Goal: Information Seeking & Learning: Learn about a topic

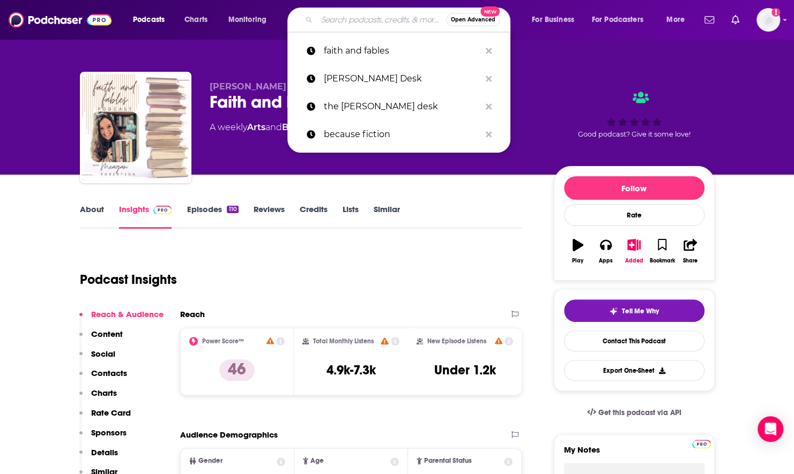
click at [352, 12] on input "Search podcasts, credits, & more..." at bounding box center [381, 19] width 129 height 17
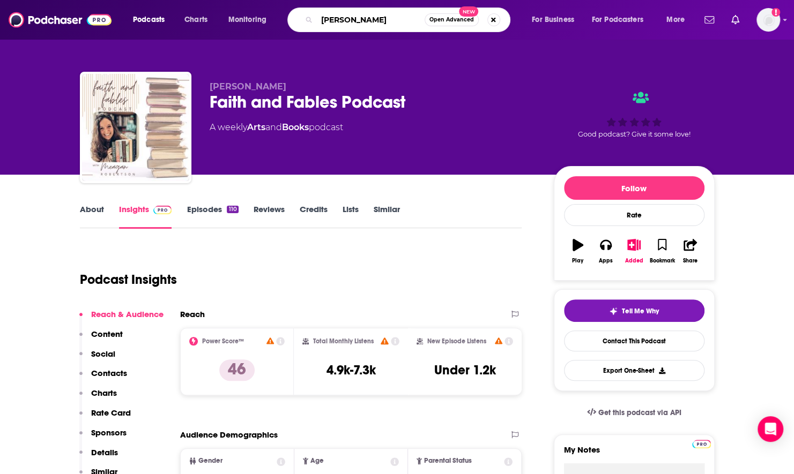
type input "[PERSON_NAME]"
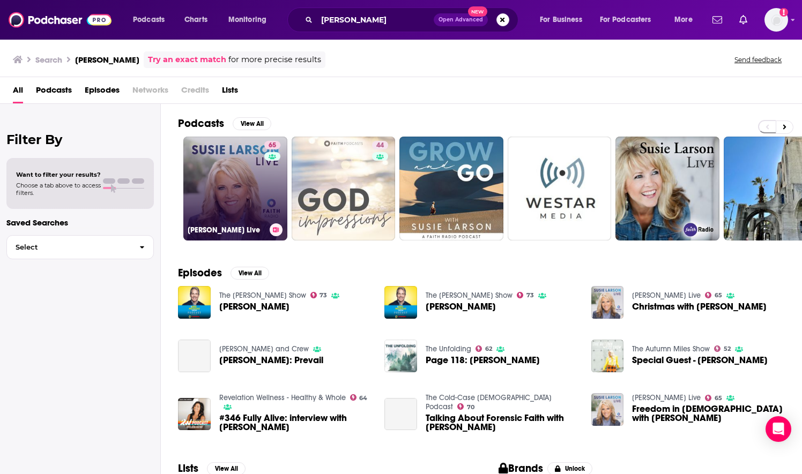
click at [218, 191] on link "65 [PERSON_NAME] Live" at bounding box center [235, 189] width 104 height 104
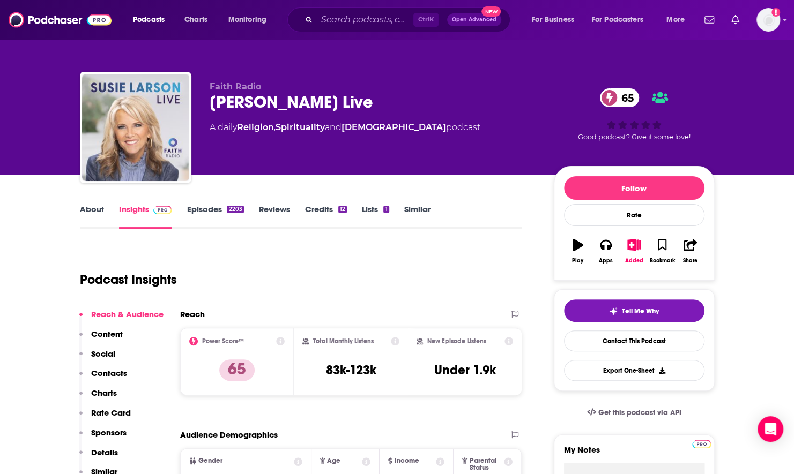
click at [87, 214] on link "About" at bounding box center [92, 216] width 24 height 25
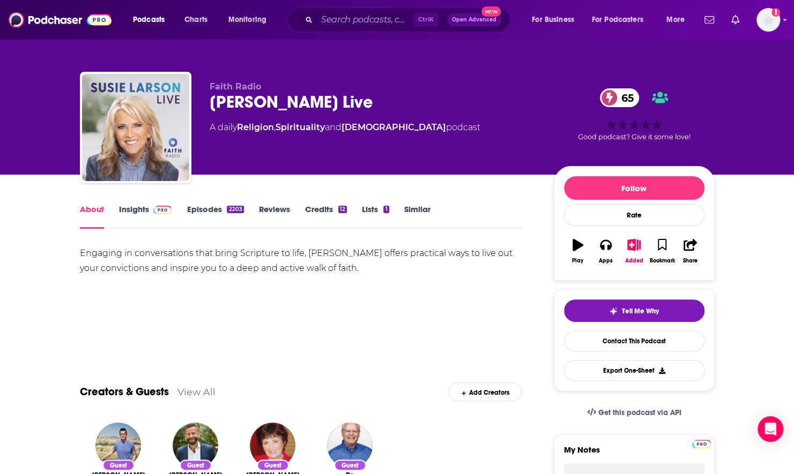
click at [190, 208] on link "Episodes 2203" at bounding box center [215, 216] width 57 height 25
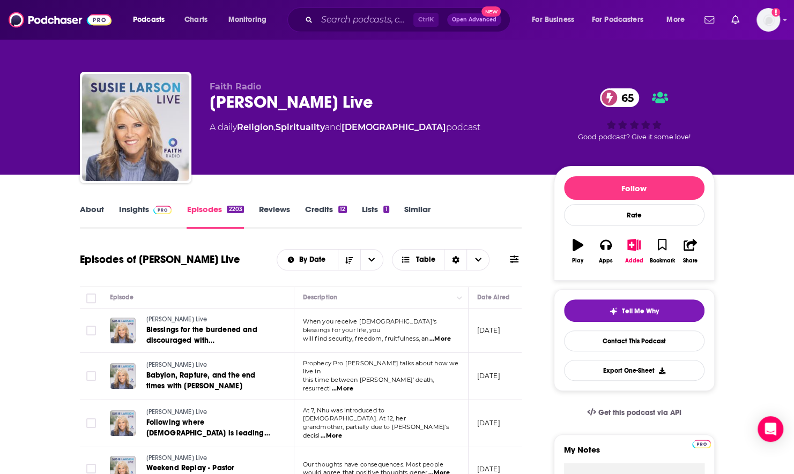
click at [86, 203] on div "About Insights Episodes 2203 Reviews Credits 12 Lists 1 Similar" at bounding box center [301, 216] width 442 height 26
click at [81, 209] on link "About" at bounding box center [92, 216] width 24 height 25
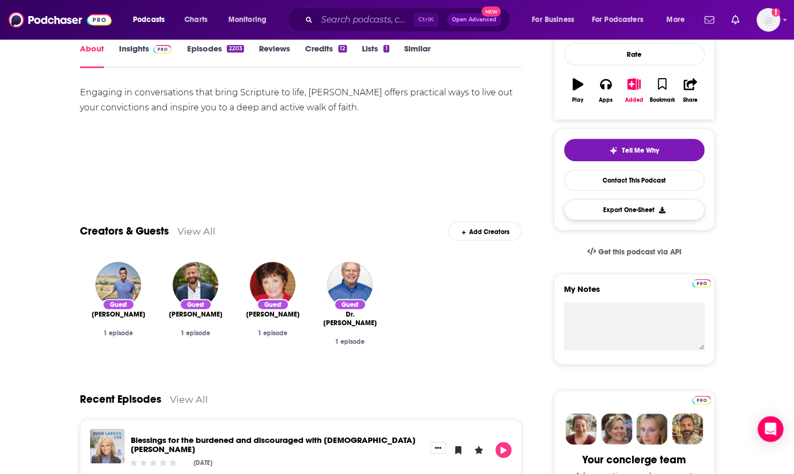
scroll to position [54, 0]
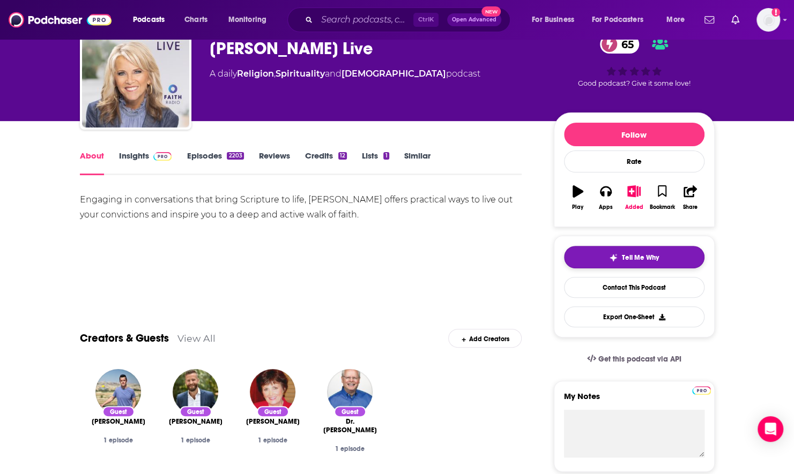
click at [632, 256] on span "Tell Me Why" at bounding box center [640, 258] width 37 height 9
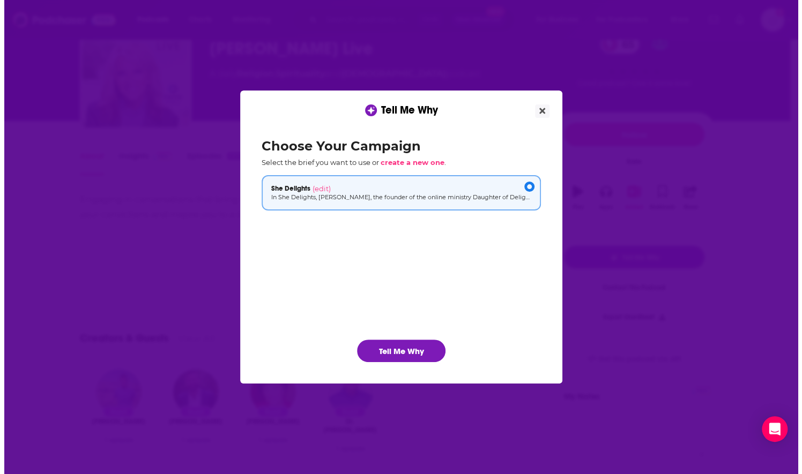
scroll to position [0, 0]
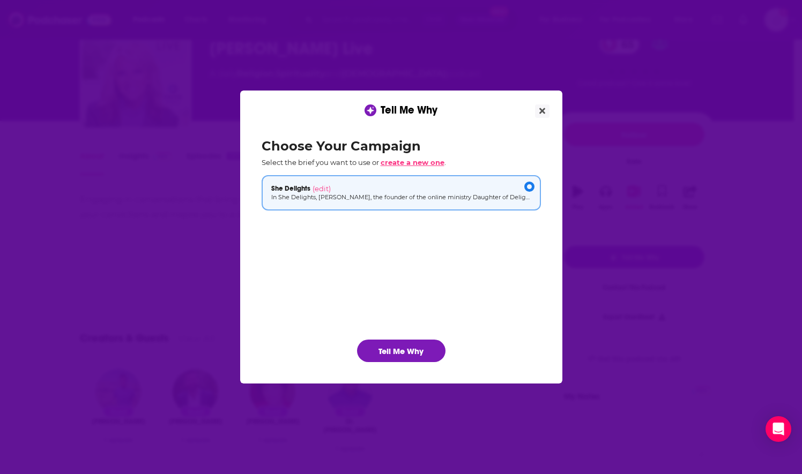
click at [409, 161] on span "create a new one" at bounding box center [413, 162] width 64 height 9
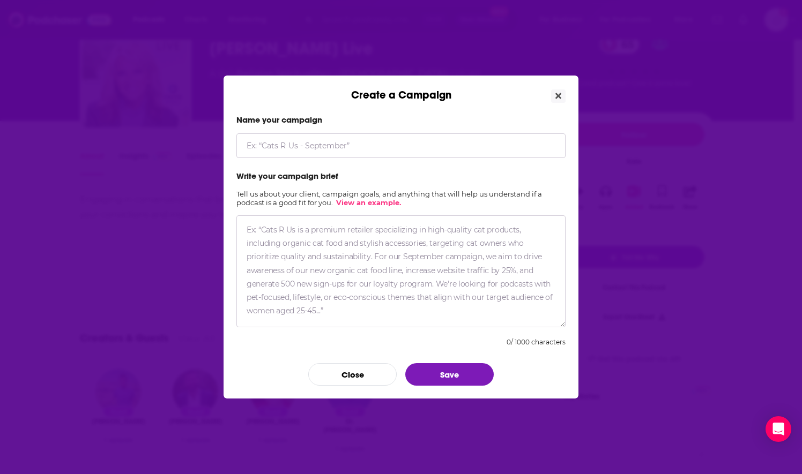
click at [328, 148] on input "Create a Campaign" at bounding box center [400, 145] width 329 height 25
type input "Motherhood Is Not Your Highest Calling"
click at [303, 240] on textarea "Create a Campaign" at bounding box center [400, 272] width 329 height 112
paste textarea "• Let Go of the Weight of Mom Guilt – Release the overwhelming pressure from so…"
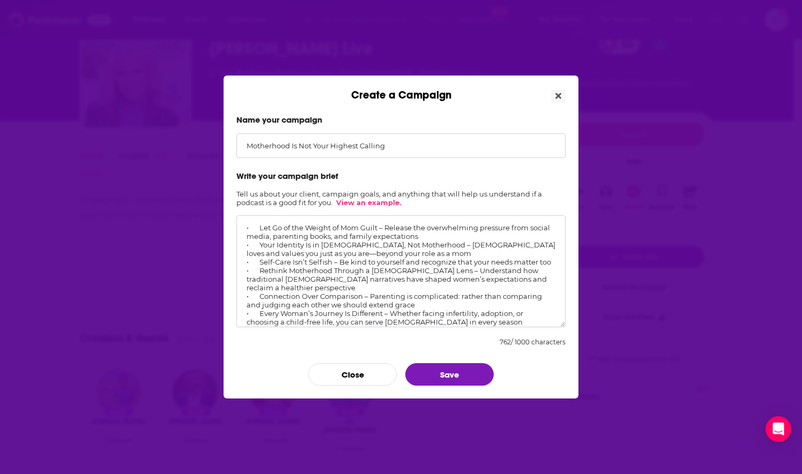
click at [255, 228] on textarea "• Let Go of the Weight of Mom Guilt – Release the overwhelming pressure from so…" at bounding box center [400, 272] width 329 height 112
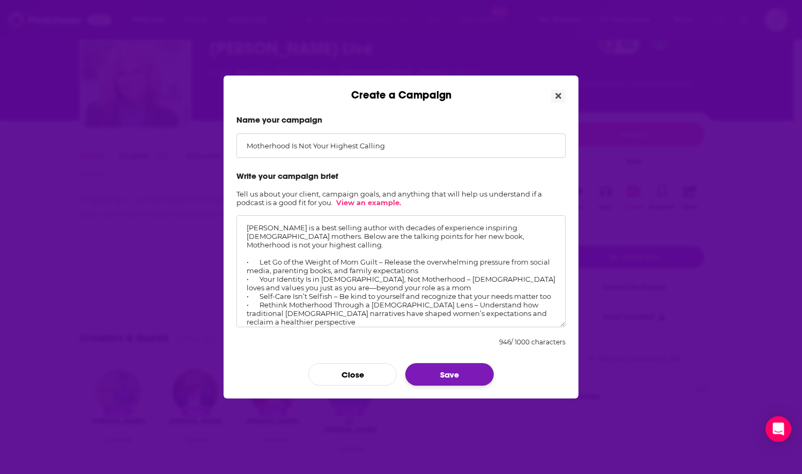
type textarea "[PERSON_NAME] is a best selling author with decades of experience inspiring [DE…"
click at [465, 375] on button "Save" at bounding box center [449, 374] width 88 height 23
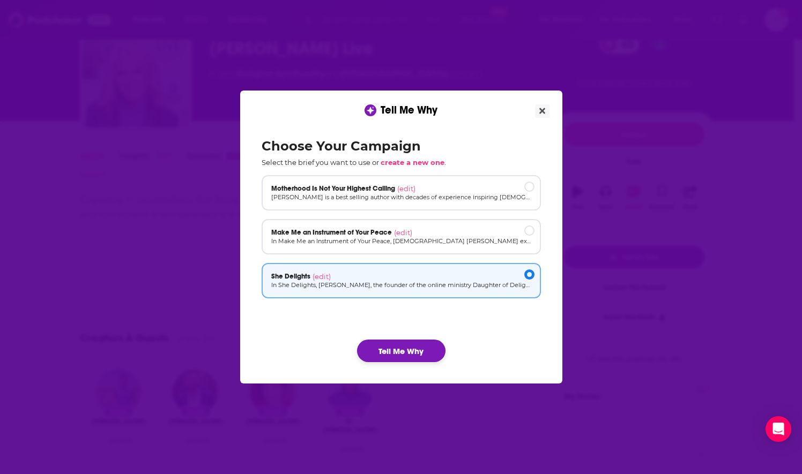
click at [383, 353] on button "Tell Me Why" at bounding box center [401, 351] width 88 height 23
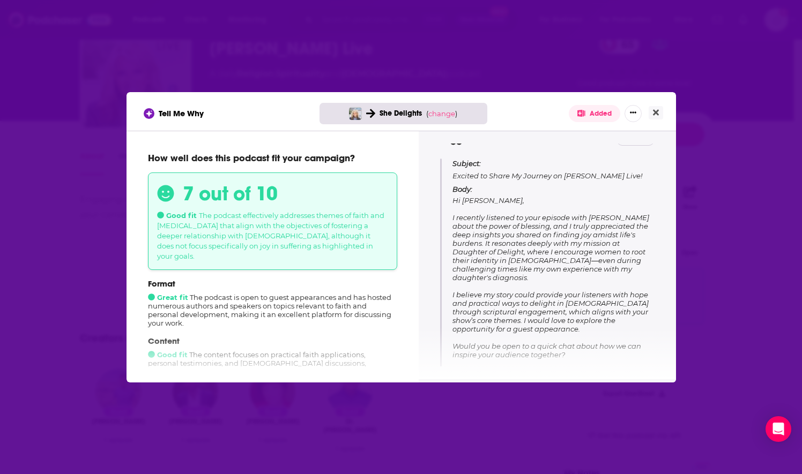
scroll to position [149, 0]
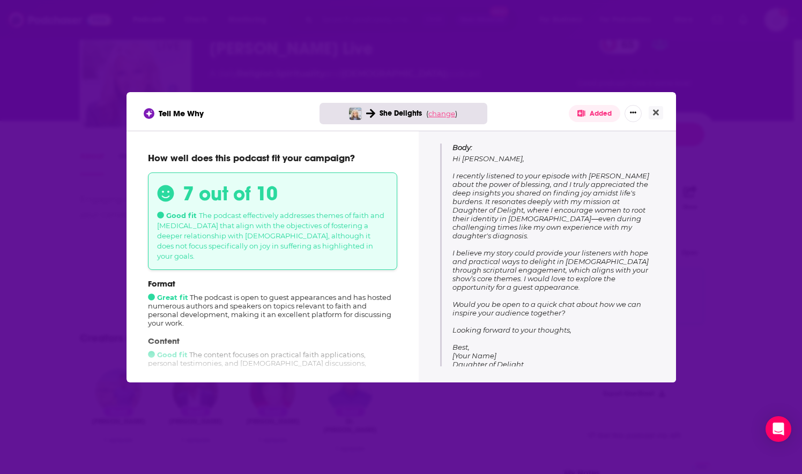
click at [439, 113] on span "change" at bounding box center [441, 113] width 27 height 9
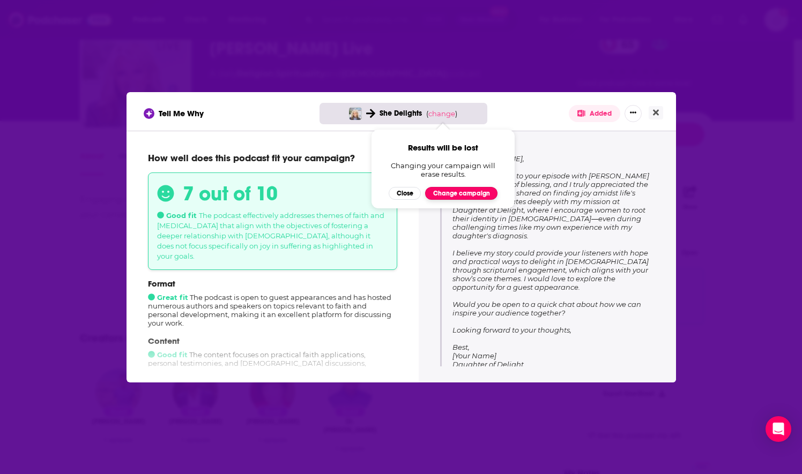
click at [439, 196] on button "Change campaign" at bounding box center [461, 193] width 72 height 13
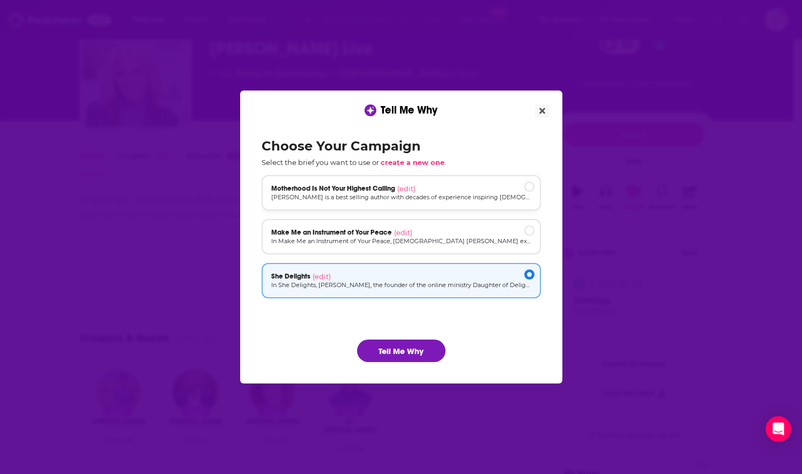
click at [387, 188] on span "Motherhood Is Not Your Highest Calling" at bounding box center [333, 188] width 124 height 9
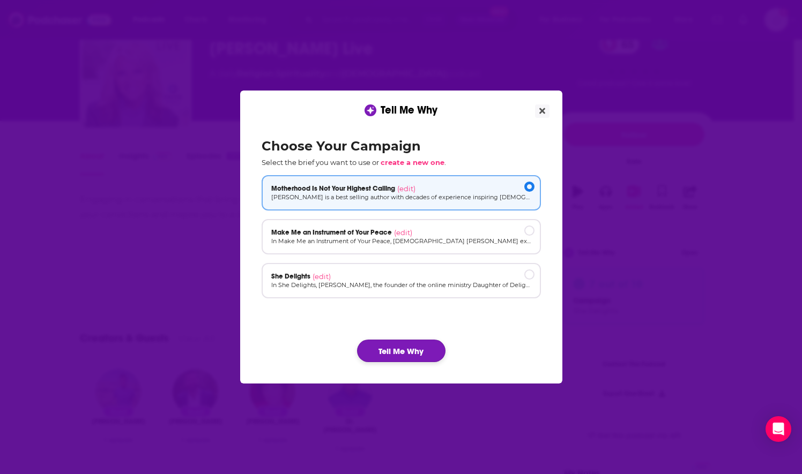
click at [412, 351] on button "Tell Me Why" at bounding box center [401, 351] width 88 height 23
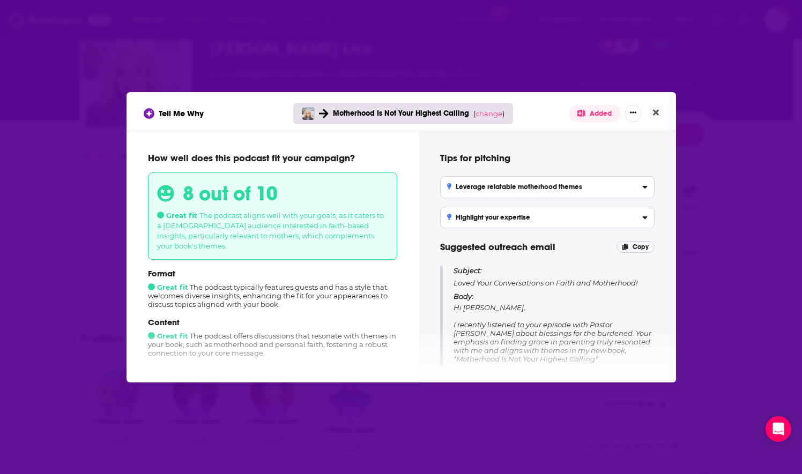
click at [582, 187] on h3 "Leverage relatable motherhood themes" at bounding box center [515, 187] width 136 height 8
click at [0, 0] on input "Leverage relatable motherhood themes Highlight how your insights on guilt, iden…" at bounding box center [0, 0] width 0 height 0
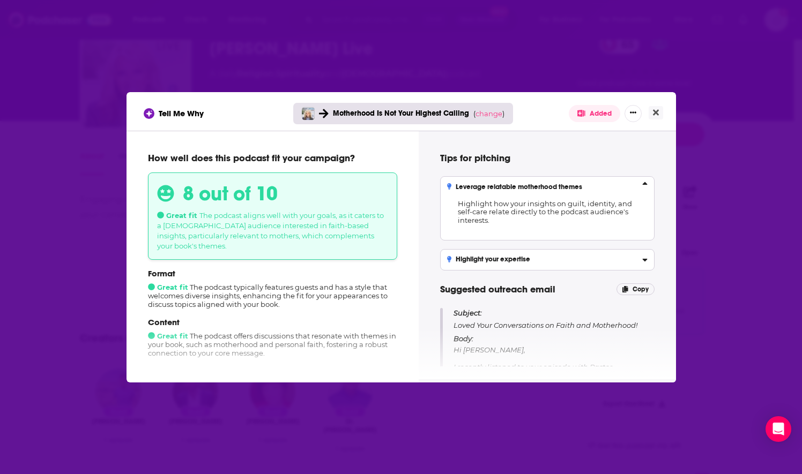
click at [582, 187] on h3 "Leverage relatable motherhood themes" at bounding box center [515, 187] width 136 height 8
click at [0, 0] on input "Leverage relatable motherhood themes Highlight how your insights on guilt, iden…" at bounding box center [0, 0] width 0 height 0
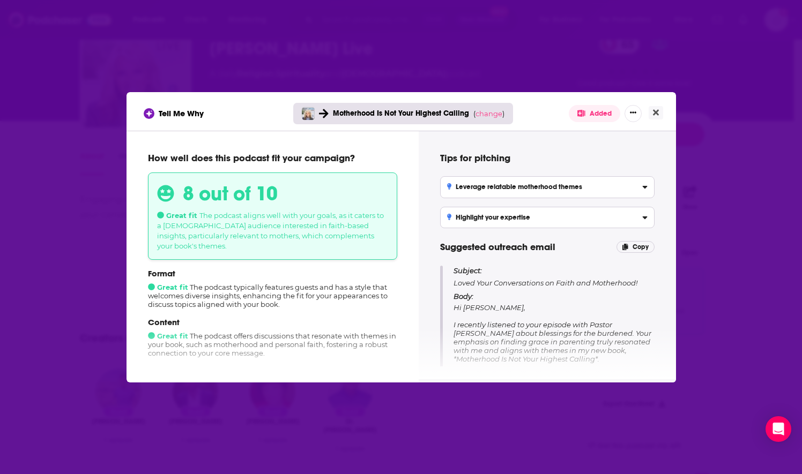
click at [565, 219] on div "Highlight your expertise" at bounding box center [547, 218] width 201 height 8
click at [0, 0] on input "Highlight your expertise Position yourself as an expert ready to provide valuab…" at bounding box center [0, 0] width 0 height 0
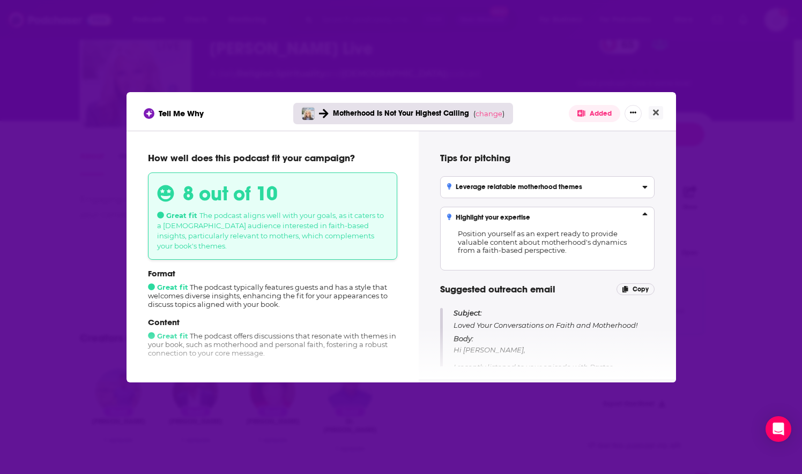
click at [565, 219] on div "Highlight your expertise" at bounding box center [547, 218] width 201 height 8
click at [0, 0] on input "Highlight your expertise Position yourself as an expert ready to provide valuab…" at bounding box center [0, 0] width 0 height 0
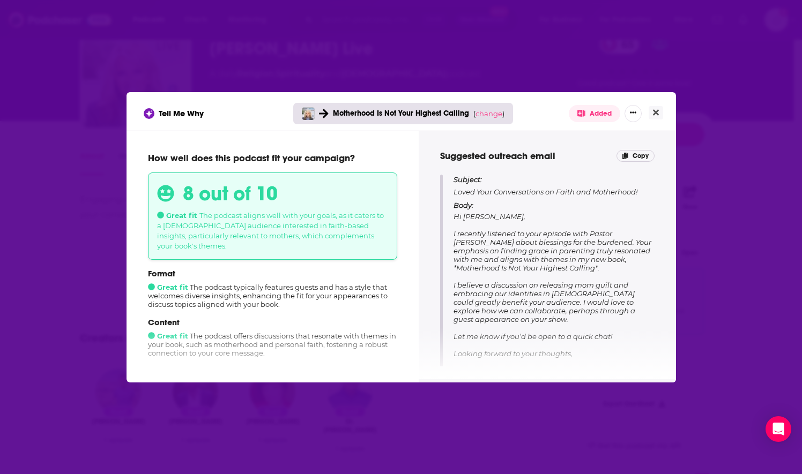
scroll to position [107, 0]
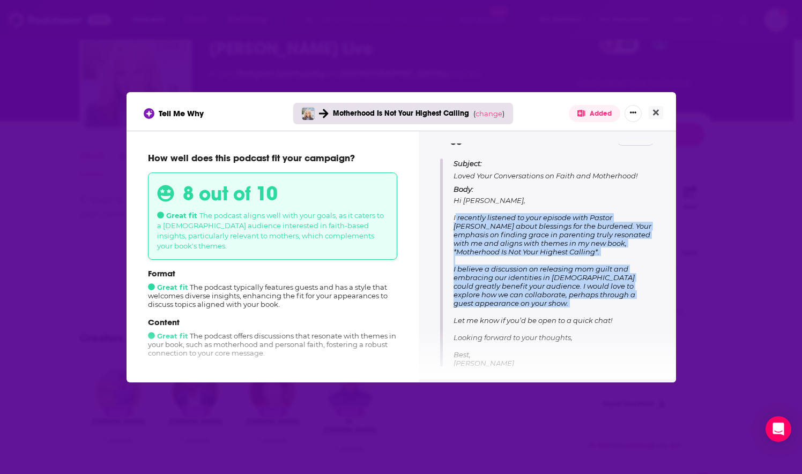
drag, startPoint x: 451, startPoint y: 217, endPoint x: 558, endPoint y: 310, distance: 141.4
click at [558, 310] on div "Subject: Loved Your Conversations on Faith and Motherhood! Body: Hi [PERSON_NAM…" at bounding box center [547, 268] width 214 height 218
copy span "I recently listened to your episode with Pastor [PERSON_NAME] about blessings f…"
click at [658, 112] on icon "Close" at bounding box center [656, 112] width 6 height 9
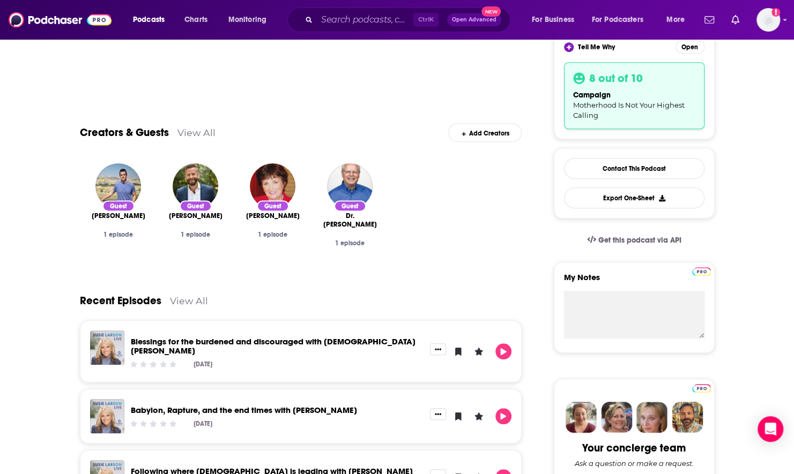
scroll to position [268, 0]
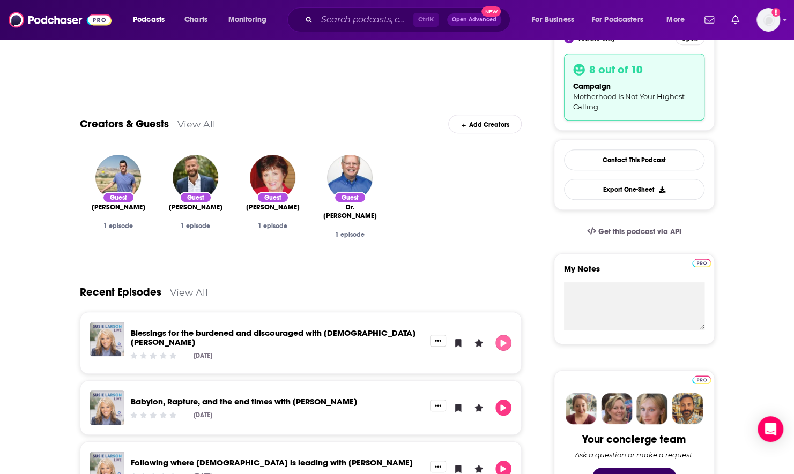
click at [506, 340] on icon "Play" at bounding box center [503, 343] width 9 height 7
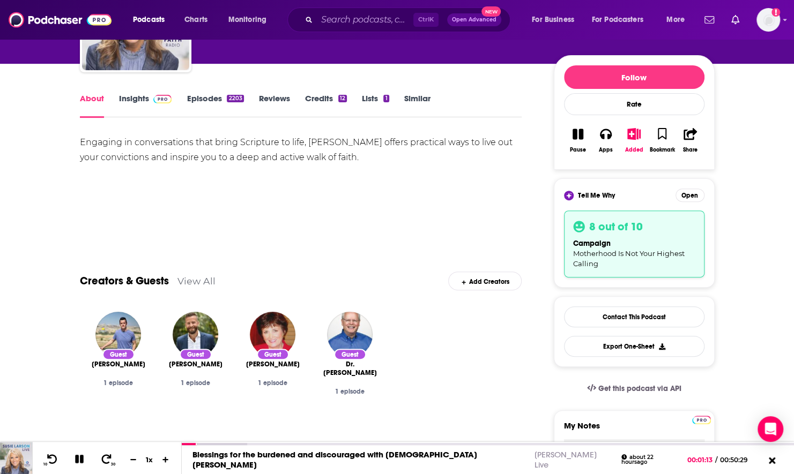
scroll to position [0, 0]
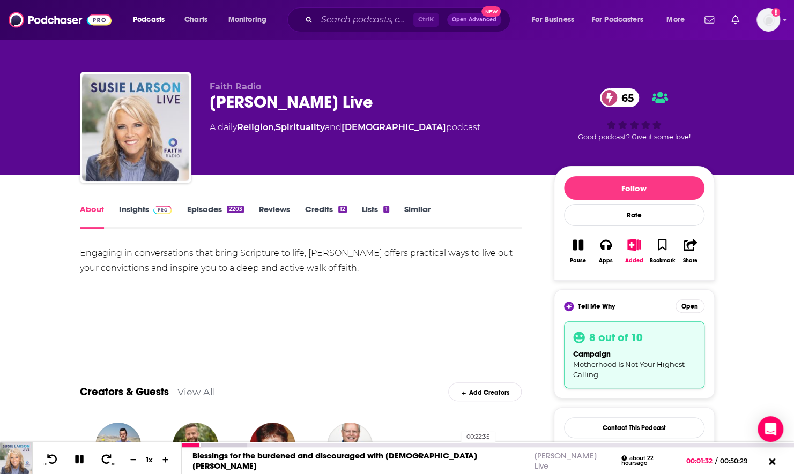
click at [455, 445] on div "00:22:35" at bounding box center [488, 445] width 612 height 4
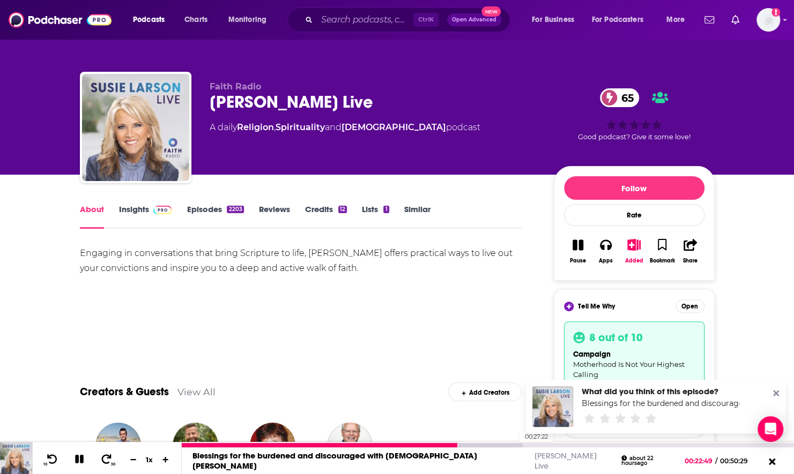
click at [514, 446] on div at bounding box center [352, 445] width 341 height 4
click at [338, 444] on div at bounding box center [357, 445] width 350 height 4
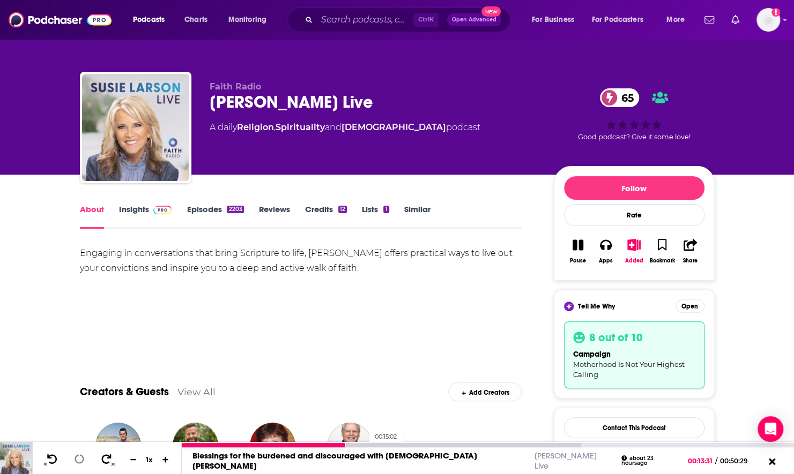
click at [363, 447] on div at bounding box center [381, 445] width 399 height 4
click at [397, 444] on div at bounding box center [381, 445] width 399 height 4
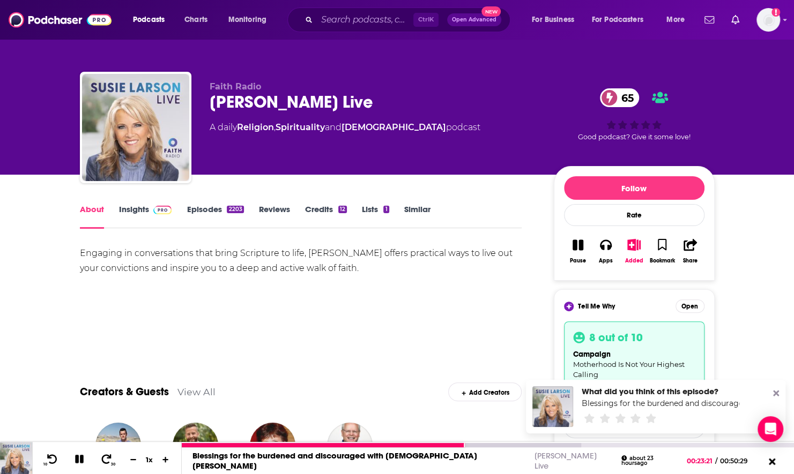
click at [69, 462] on div "10 30 1 x" at bounding box center [107, 458] width 150 height 32
click at [76, 461] on icon at bounding box center [79, 459] width 9 height 9
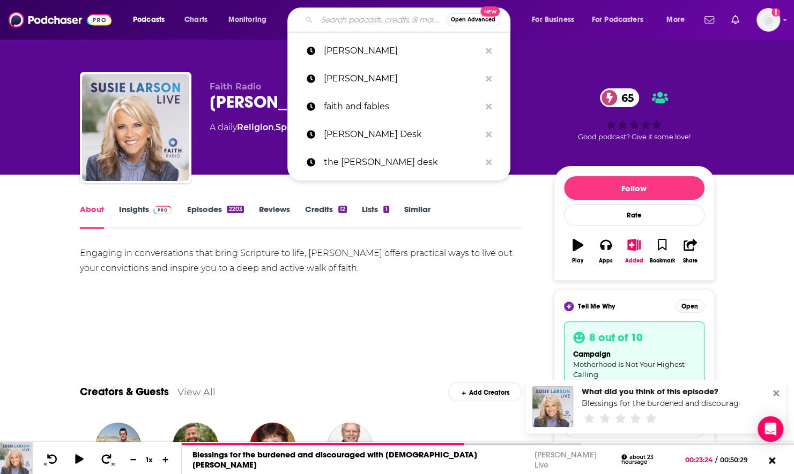
click at [384, 26] on input "Search podcasts, credits, & more..." at bounding box center [381, 19] width 129 height 17
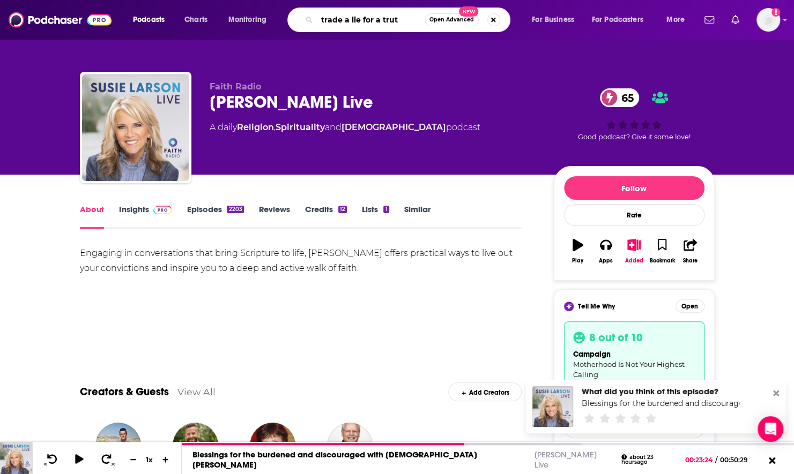
type input "trade a lie for a truth"
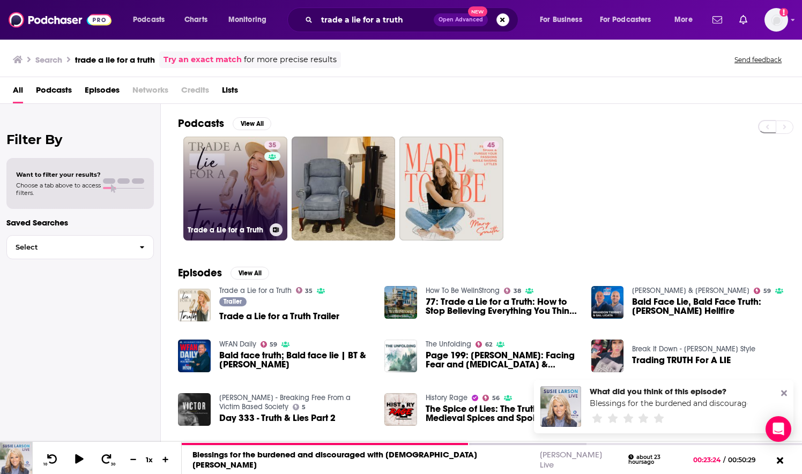
click at [261, 188] on link "35 Trade a Lie for a Truth" at bounding box center [235, 189] width 104 height 104
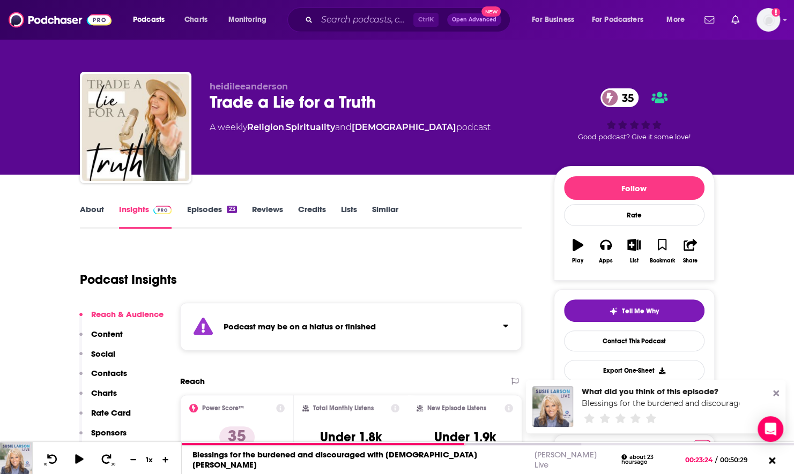
click at [80, 210] on link "About" at bounding box center [92, 216] width 24 height 25
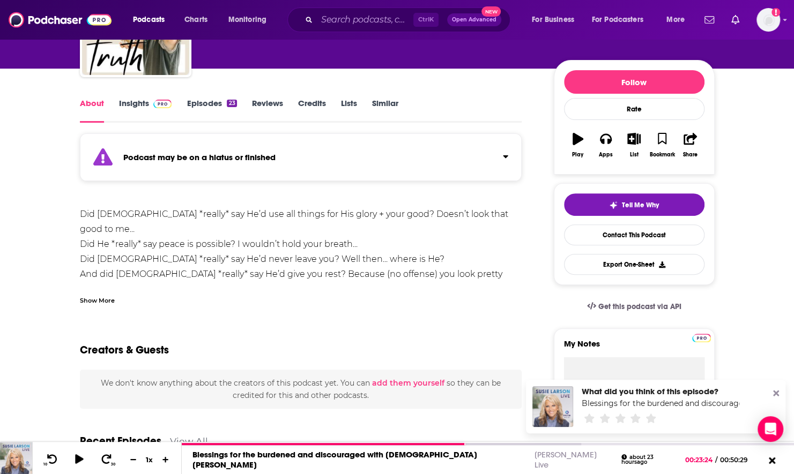
scroll to position [107, 0]
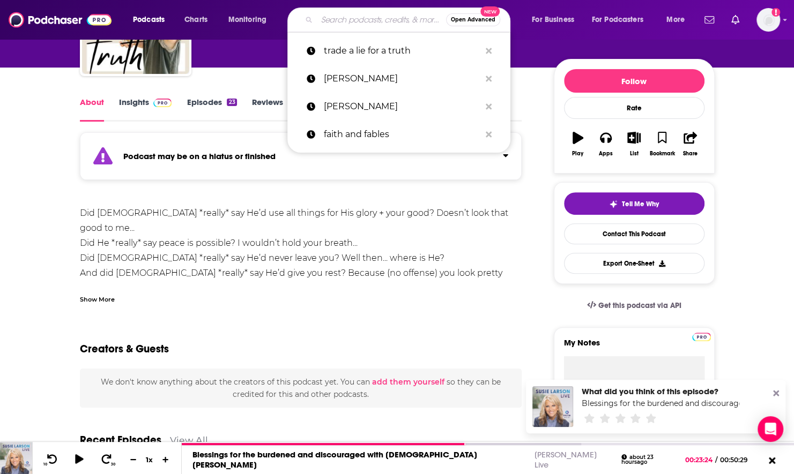
click at [362, 22] on input "Search podcasts, credits, & more..." at bounding box center [381, 19] width 129 height 17
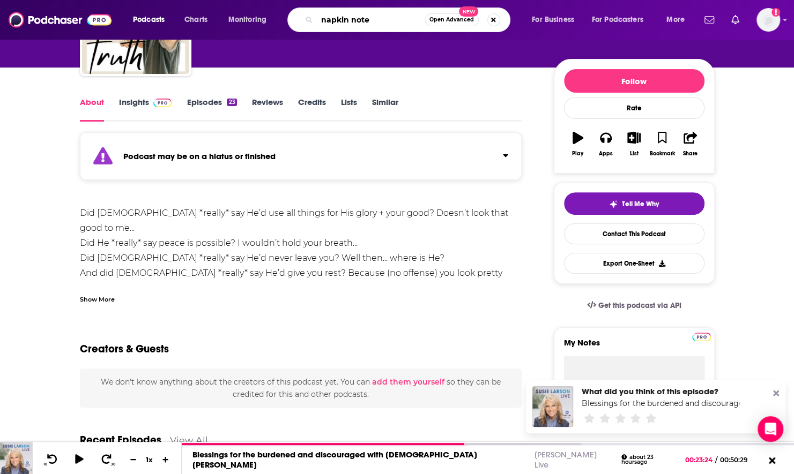
type input "napkin notes"
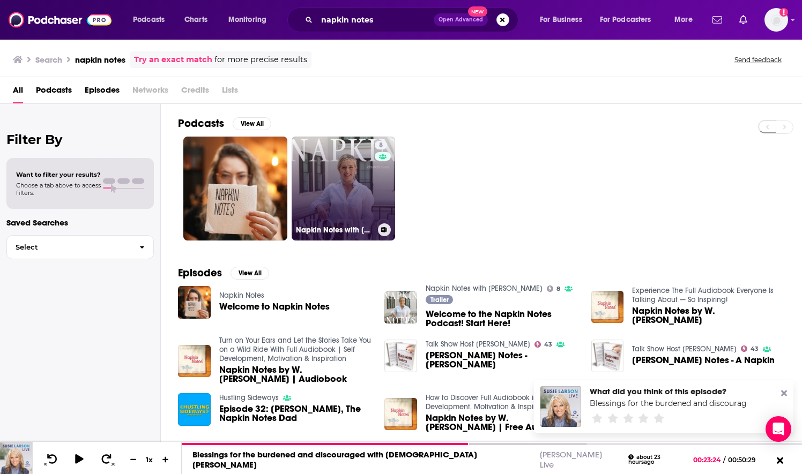
click at [337, 191] on link "8 Napkin Notes with [PERSON_NAME]" at bounding box center [344, 189] width 104 height 104
